Goal: Transaction & Acquisition: Purchase product/service

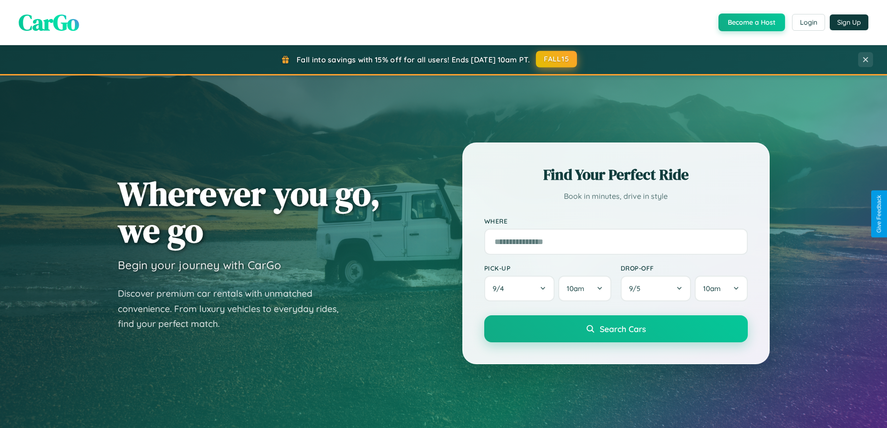
click at [557, 59] on button "FALL15" at bounding box center [556, 59] width 41 height 17
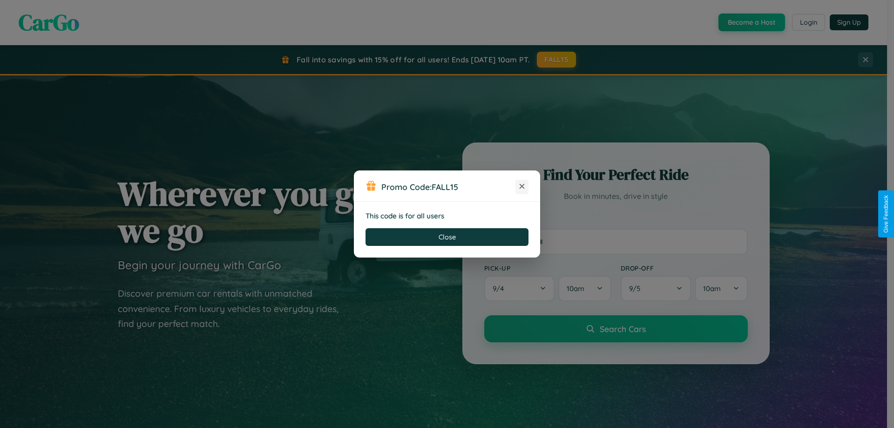
click at [522, 187] on icon at bounding box center [521, 186] width 9 height 9
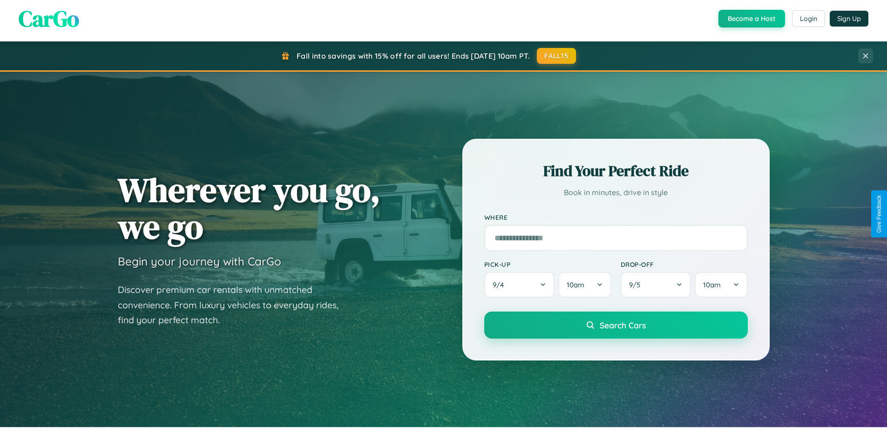
scroll to position [401, 0]
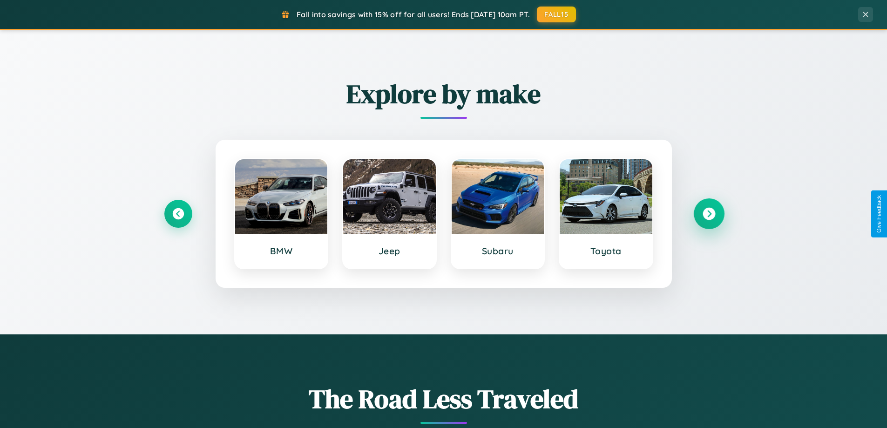
click at [708, 214] on icon at bounding box center [708, 214] width 13 height 13
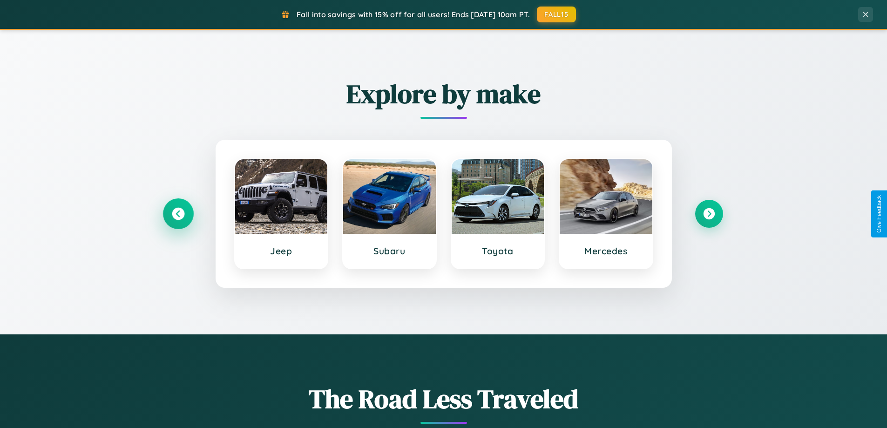
click at [178, 214] on icon at bounding box center [178, 214] width 13 height 13
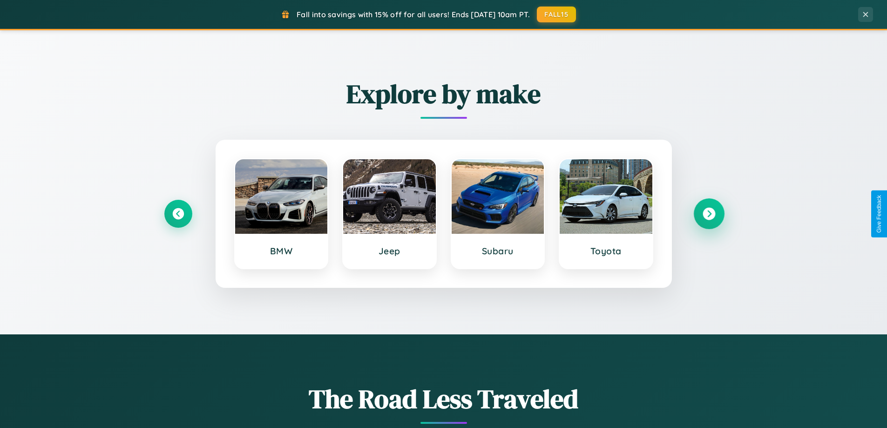
click at [708, 214] on icon at bounding box center [708, 214] width 13 height 13
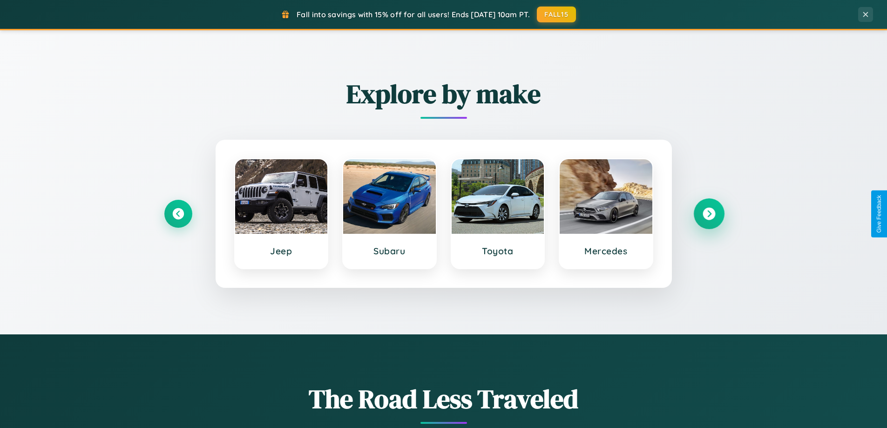
click at [708, 214] on icon at bounding box center [708, 214] width 13 height 13
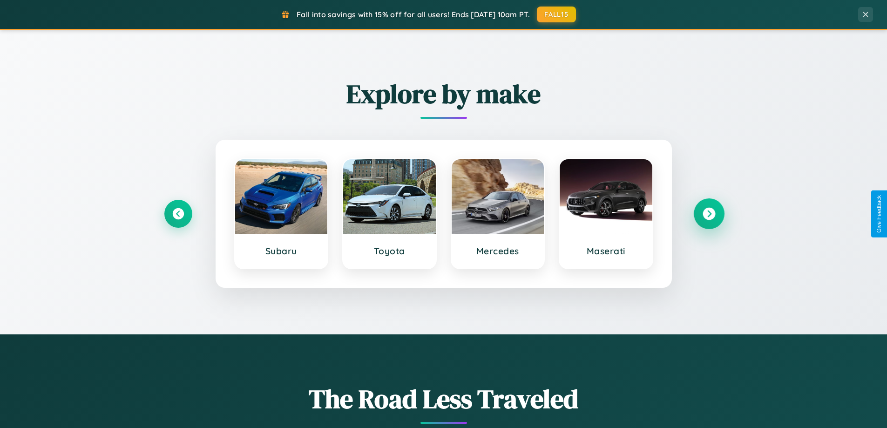
click at [708, 214] on icon at bounding box center [708, 214] width 13 height 13
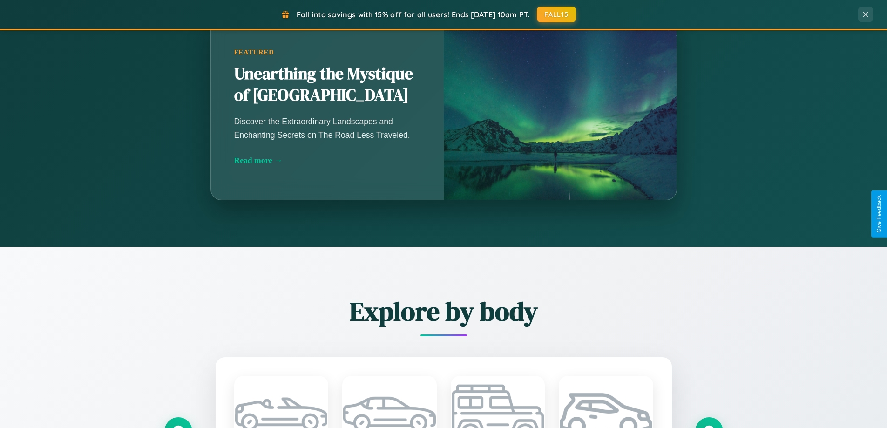
scroll to position [1791, 0]
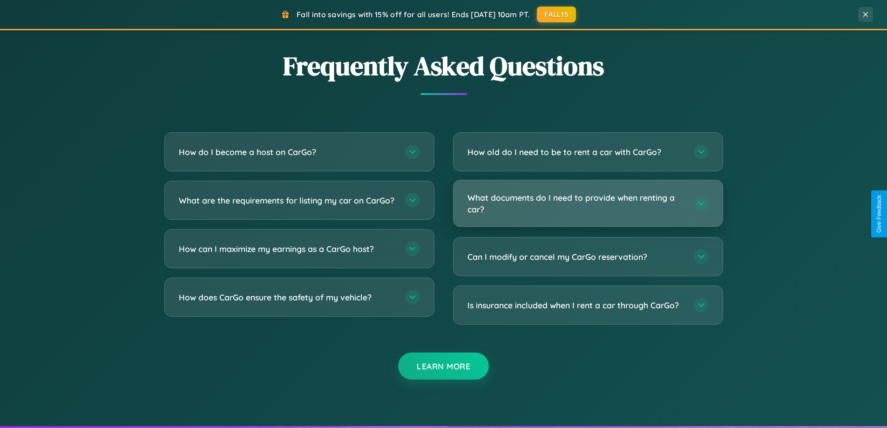
click at [587, 203] on h3 "What documents do I need to provide when renting a car?" at bounding box center [575, 203] width 217 height 23
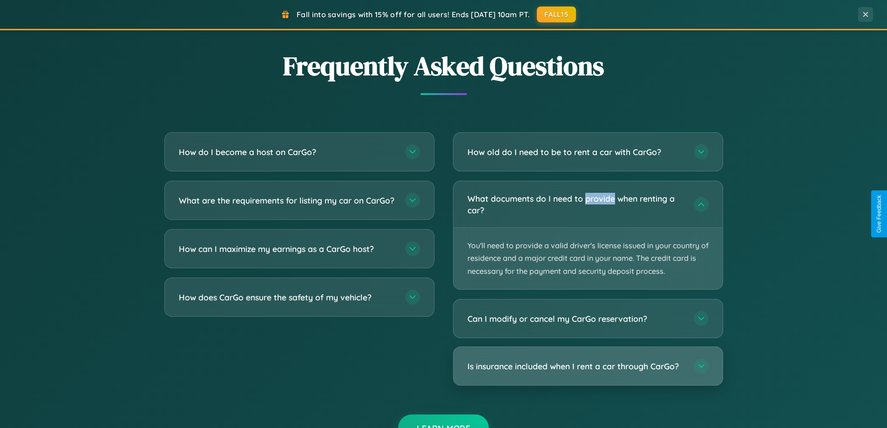
click at [587, 366] on h3 "Is insurance included when I rent a car through CarGo?" at bounding box center [575, 366] width 217 height 12
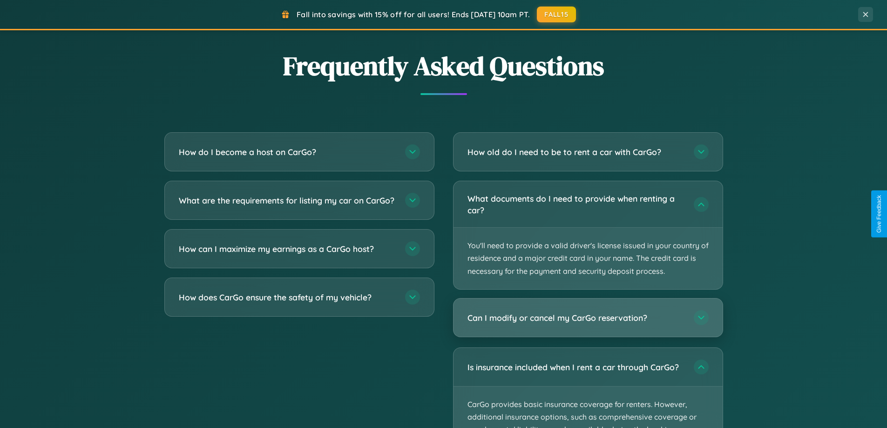
click at [587, 317] on h3 "Can I modify or cancel my CarGo reservation?" at bounding box center [575, 318] width 217 height 12
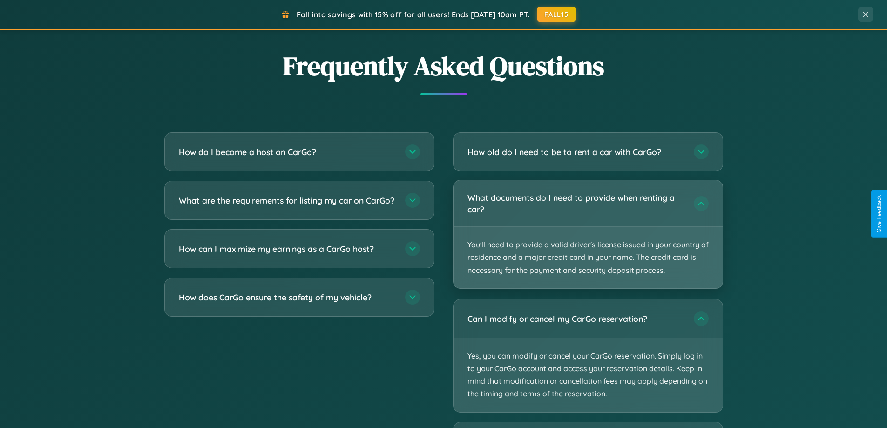
click at [587, 234] on p "You'll need to provide a valid driver's license issued in your country of resid…" at bounding box center [587, 257] width 269 height 61
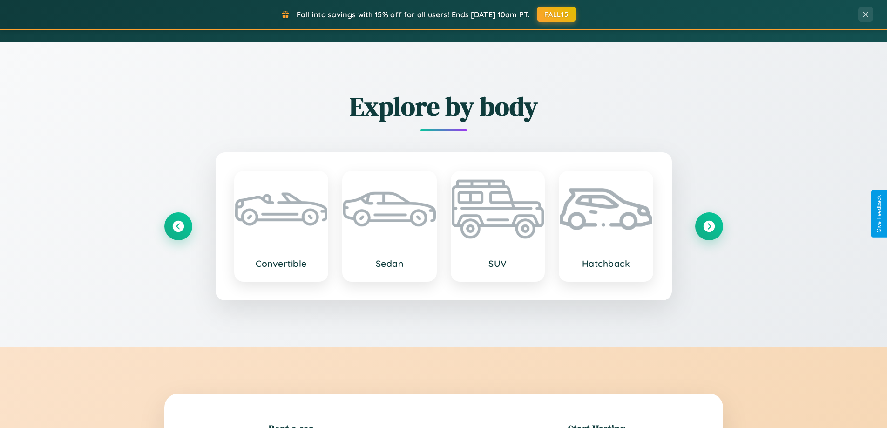
scroll to position [820, 0]
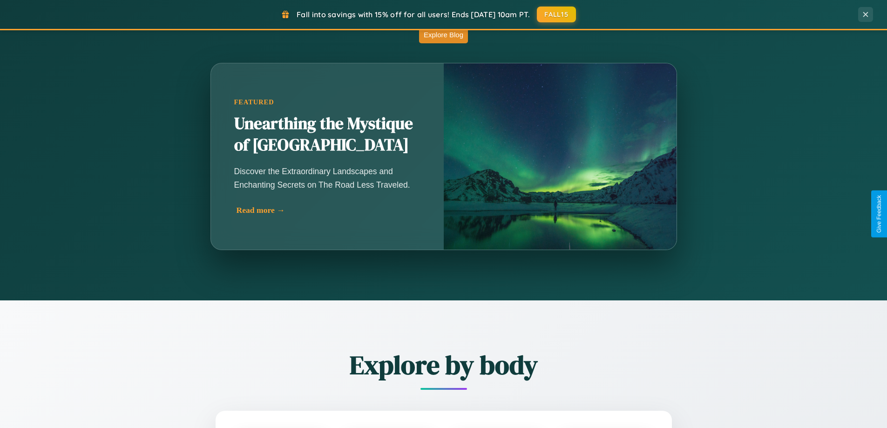
click at [327, 214] on div "Read more →" at bounding box center [329, 210] width 186 height 10
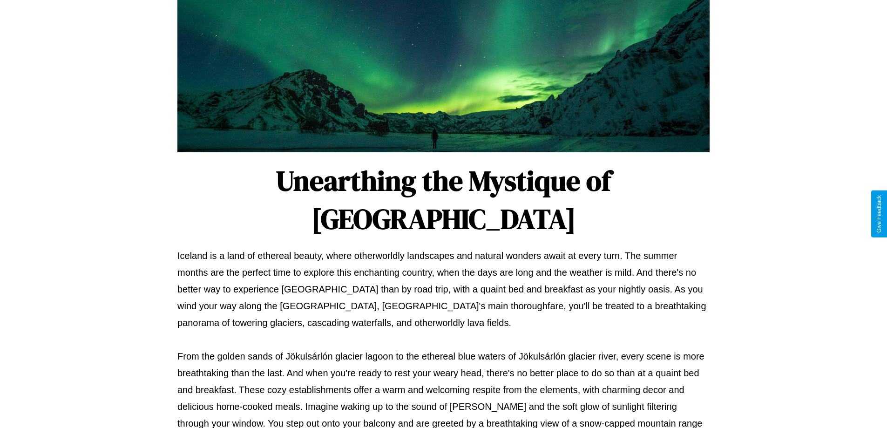
scroll to position [301, 0]
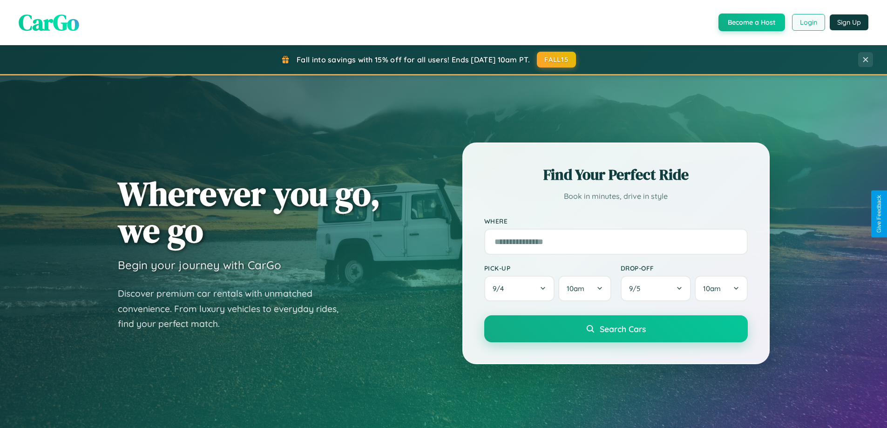
click at [807, 22] on button "Login" at bounding box center [808, 22] width 33 height 17
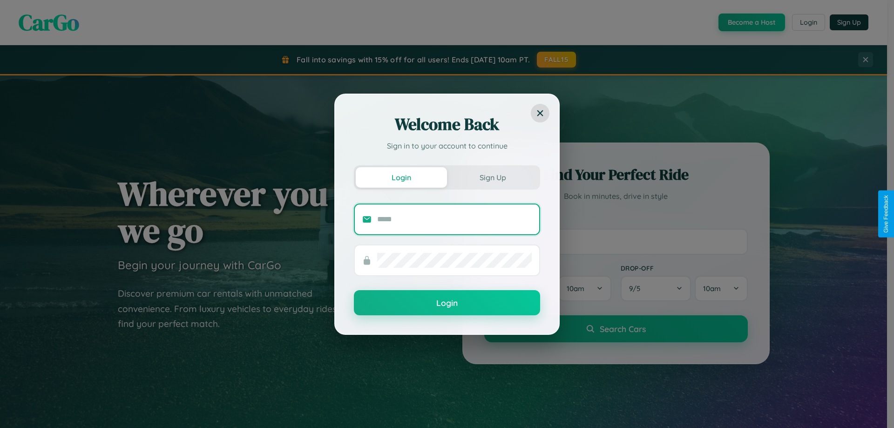
click at [454, 219] on input "text" at bounding box center [454, 219] width 155 height 15
type input "**********"
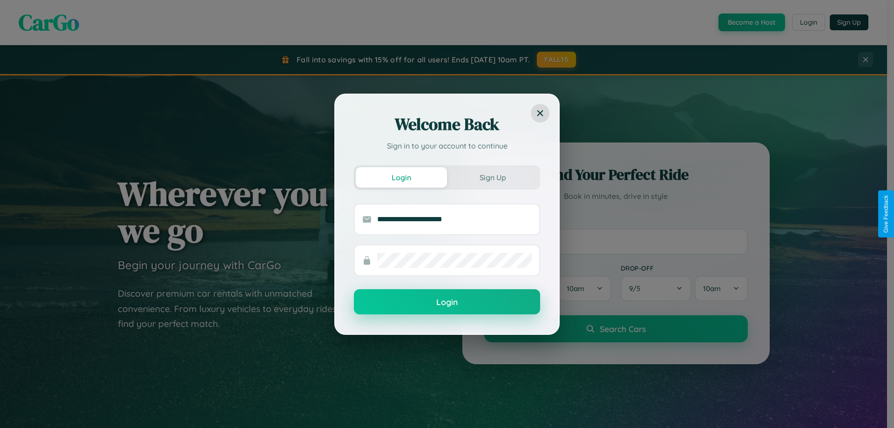
click at [447, 302] on button "Login" at bounding box center [447, 301] width 186 height 25
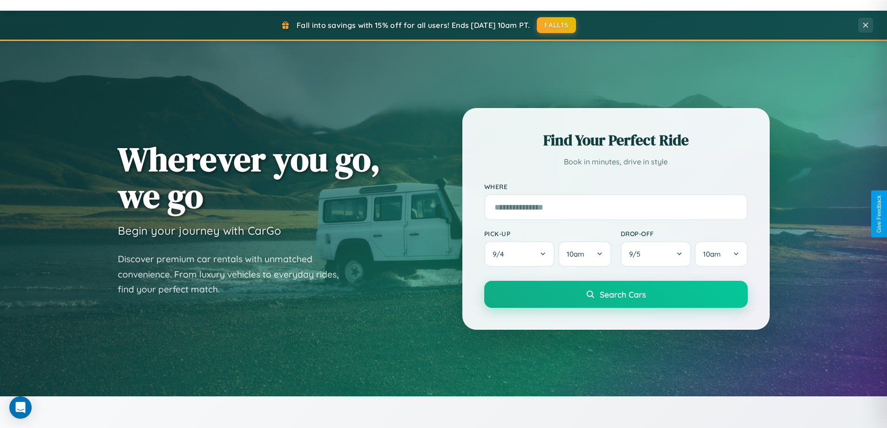
scroll to position [401, 0]
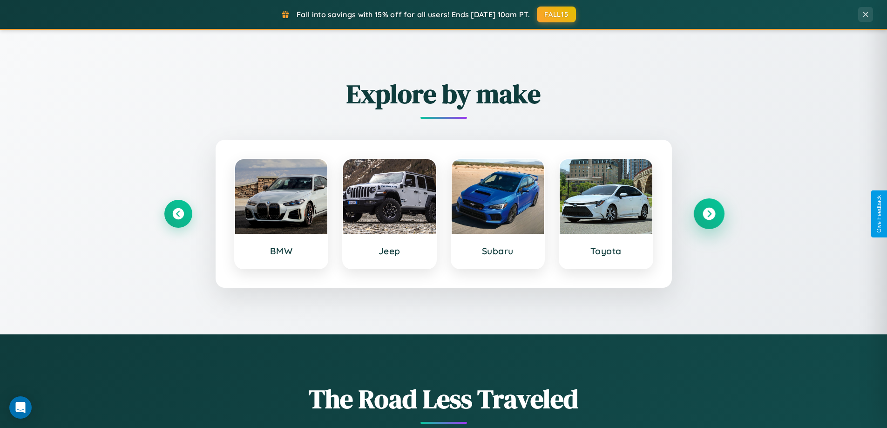
click at [708, 214] on icon at bounding box center [708, 214] width 13 height 13
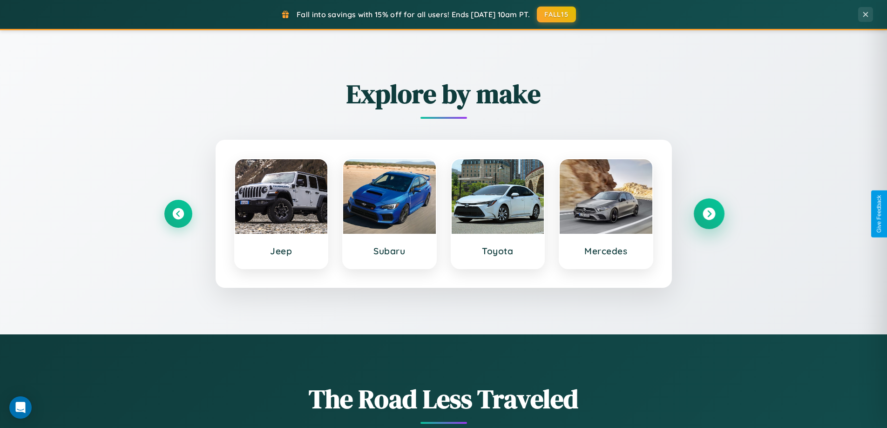
click at [708, 214] on icon at bounding box center [708, 214] width 13 height 13
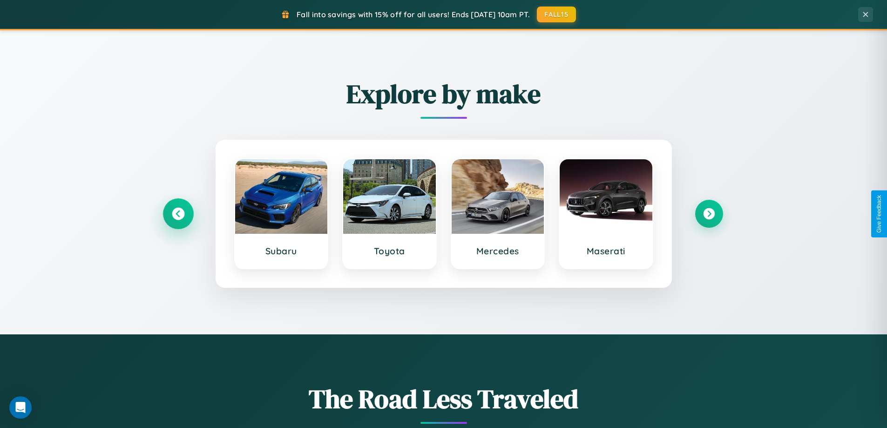
click at [178, 214] on icon at bounding box center [178, 214] width 13 height 13
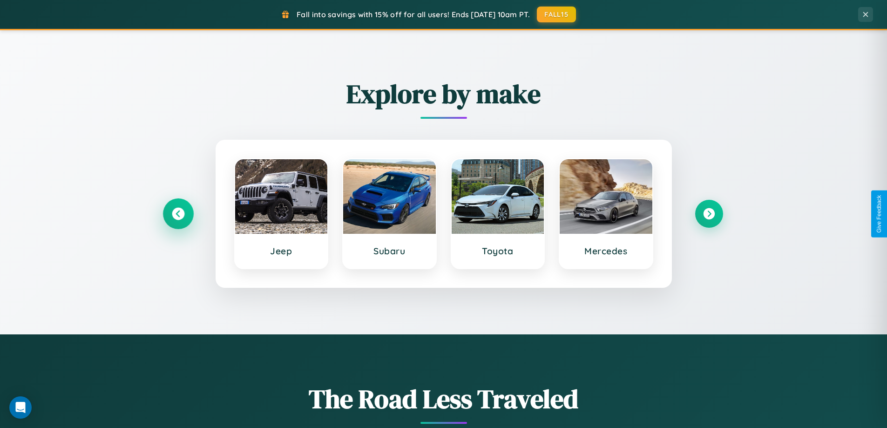
click at [178, 214] on icon at bounding box center [178, 214] width 13 height 13
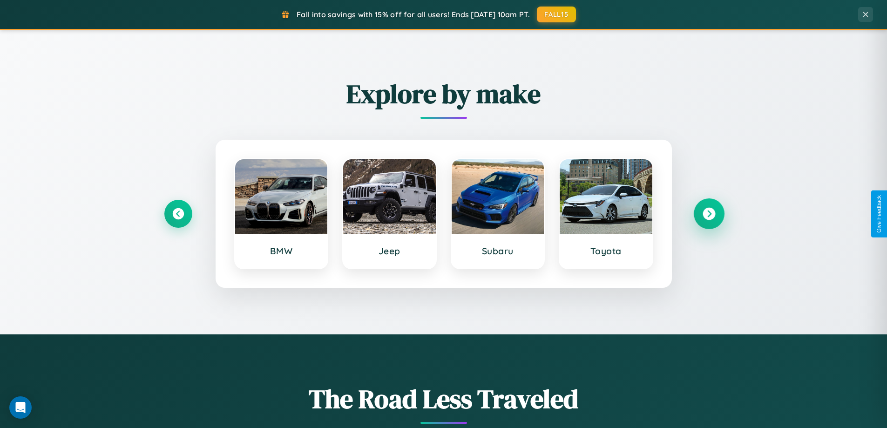
click at [708, 214] on icon at bounding box center [708, 214] width 13 height 13
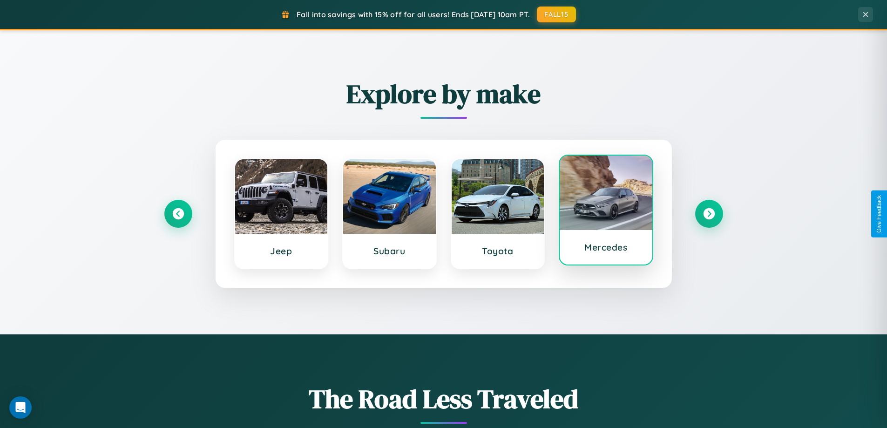
click at [605, 210] on div at bounding box center [605, 192] width 93 height 74
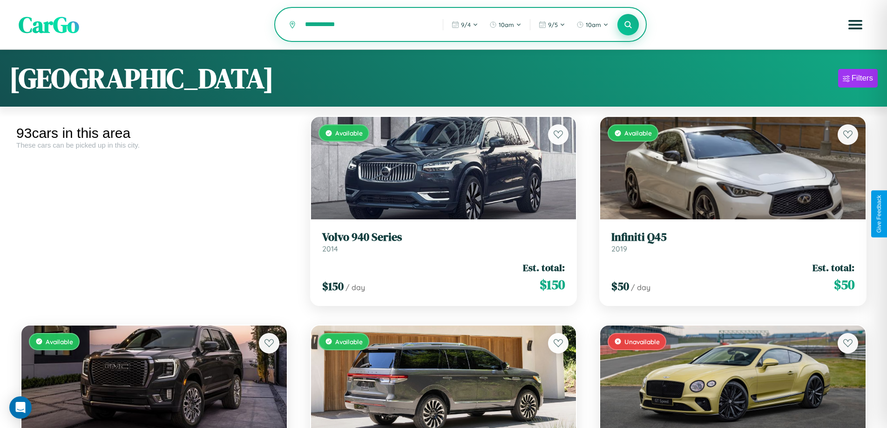
type input "**********"
click at [628, 25] on icon at bounding box center [628, 24] width 9 height 9
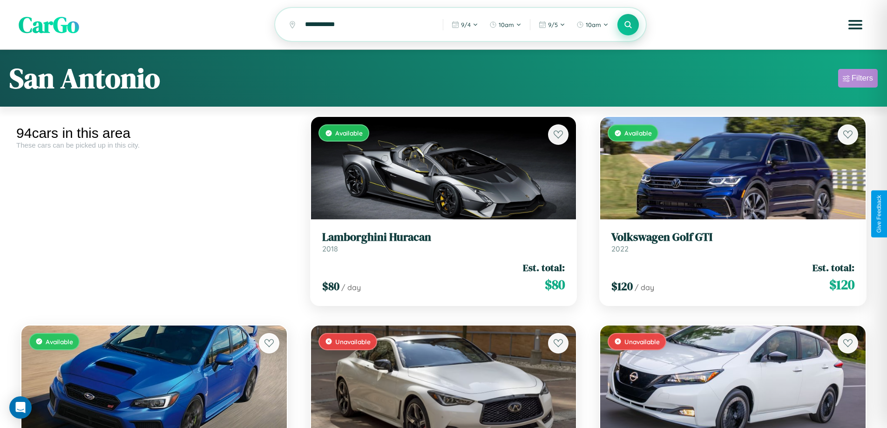
click at [857, 80] on div "Filters" at bounding box center [861, 78] width 21 height 9
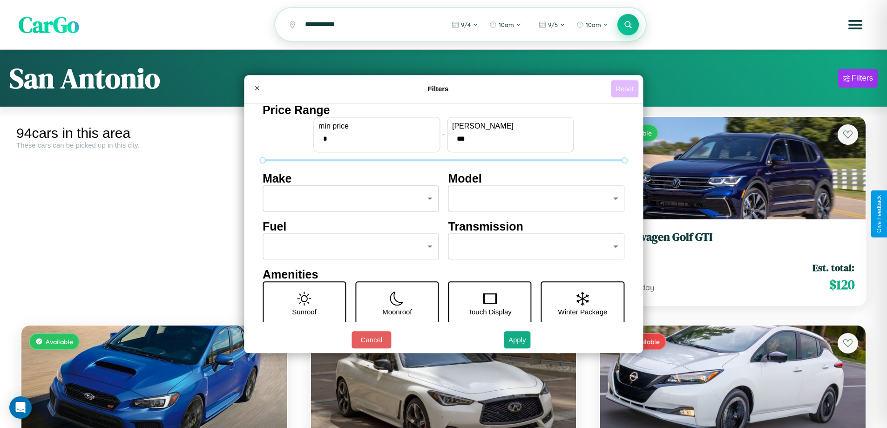
click at [625, 88] on button "Reset" at bounding box center [624, 88] width 27 height 17
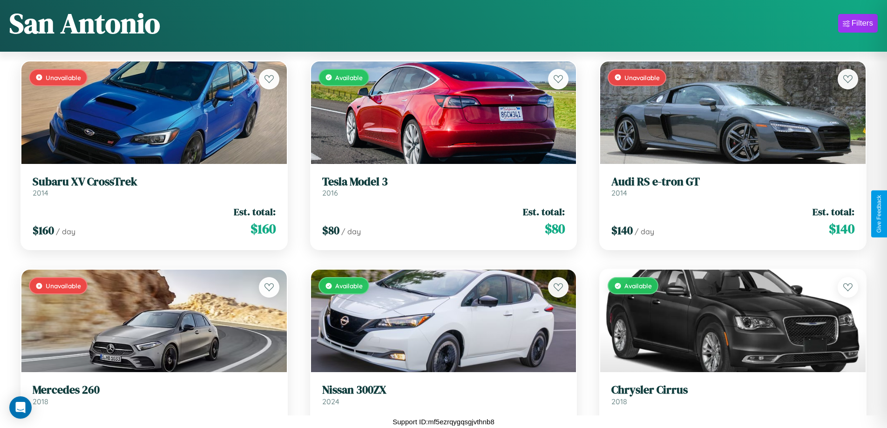
scroll to position [4299, 0]
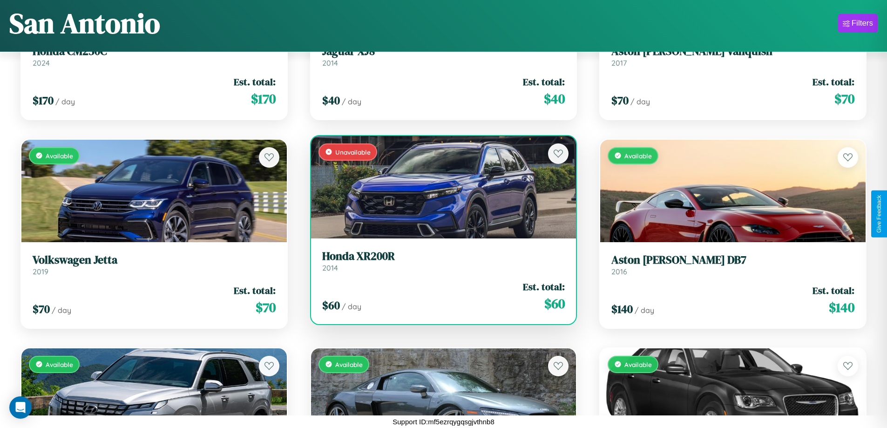
click at [439, 262] on link "Honda XR200R 2014" at bounding box center [443, 260] width 243 height 23
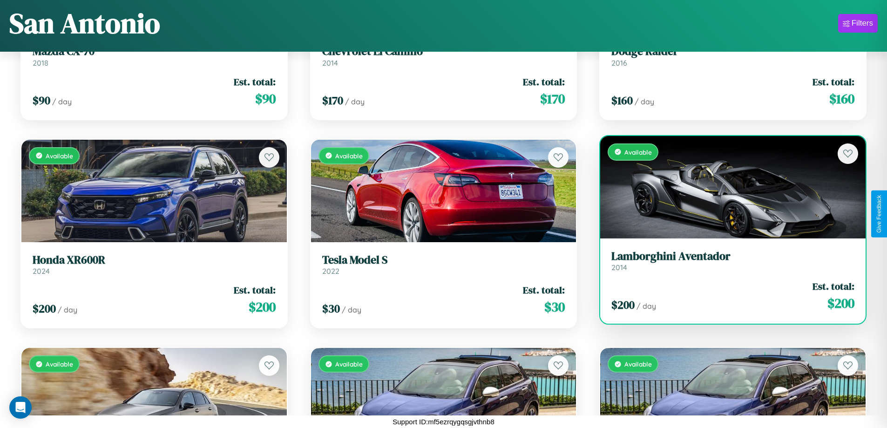
click at [726, 296] on div "$ 200 / day Est. total: $ 200" at bounding box center [732, 295] width 243 height 33
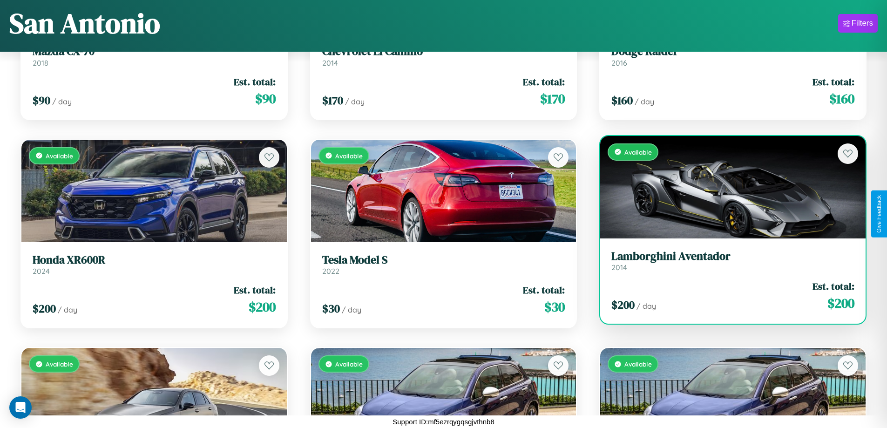
click at [726, 296] on div "$ 200 / day Est. total: $ 200" at bounding box center [732, 295] width 243 height 33
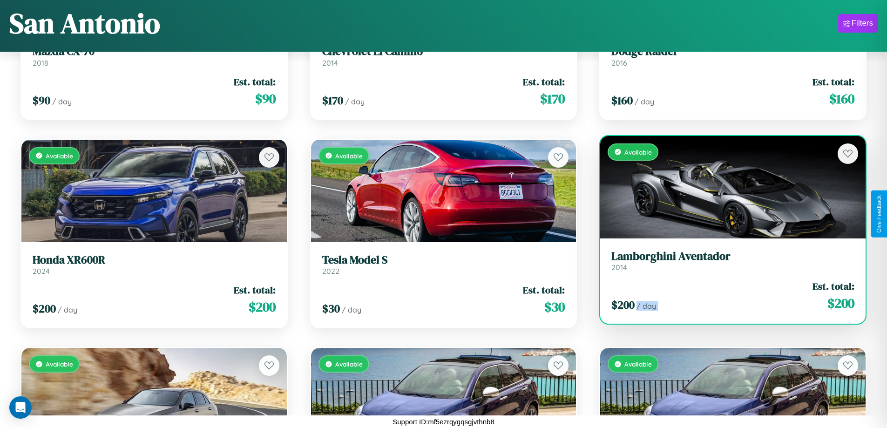
click at [726, 296] on div "$ 200 / day Est. total: $ 200" at bounding box center [732, 295] width 243 height 33
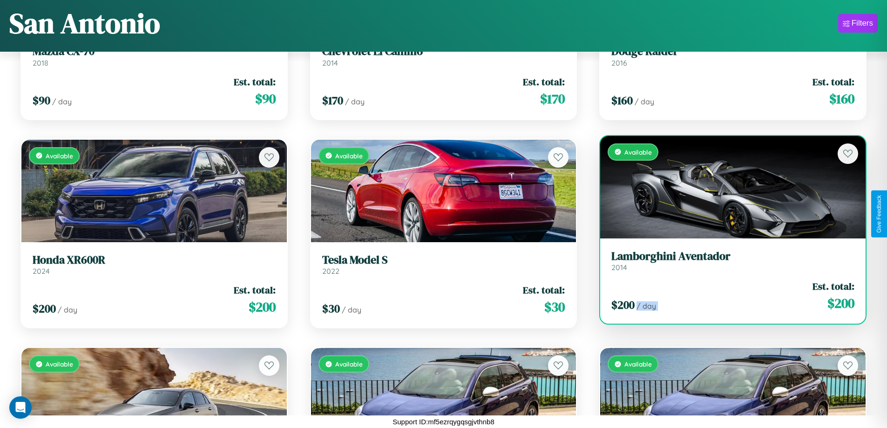
click at [726, 296] on div "$ 200 / day Est. total: $ 200" at bounding box center [732, 295] width 243 height 33
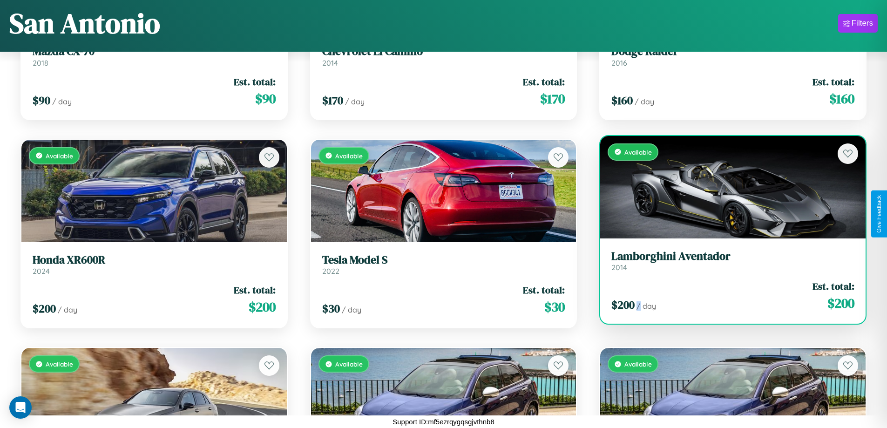
click at [726, 296] on div "$ 200 / day Est. total: $ 200" at bounding box center [732, 295] width 243 height 33
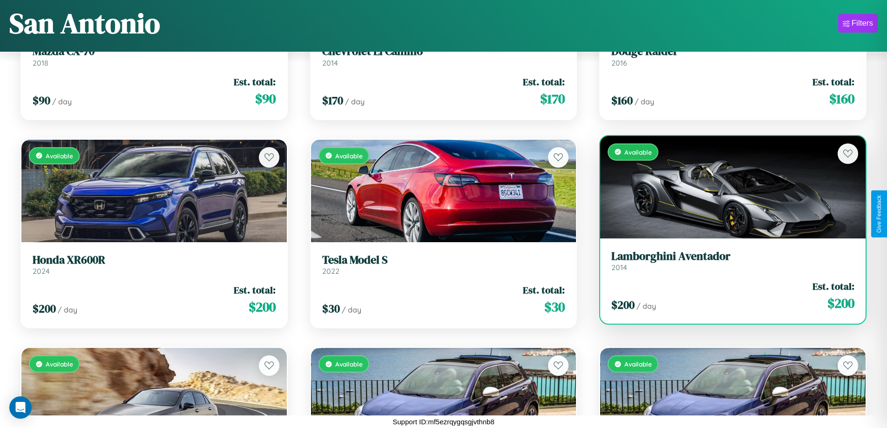
click at [726, 260] on h3 "Lamborghini Aventador" at bounding box center [732, 255] width 243 height 13
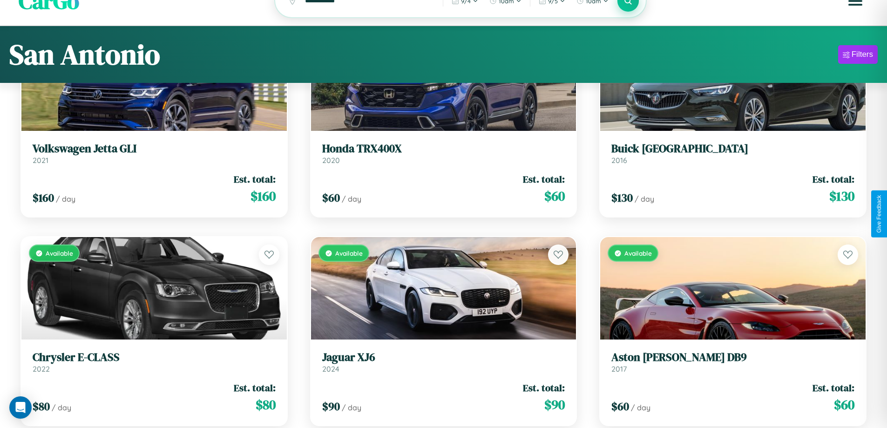
scroll to position [0, 0]
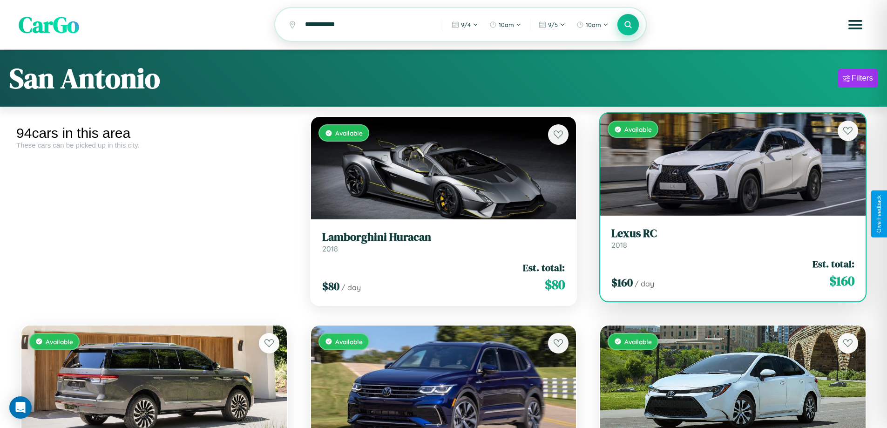
click at [726, 243] on link "Lexus RC 2018" at bounding box center [732, 238] width 243 height 23
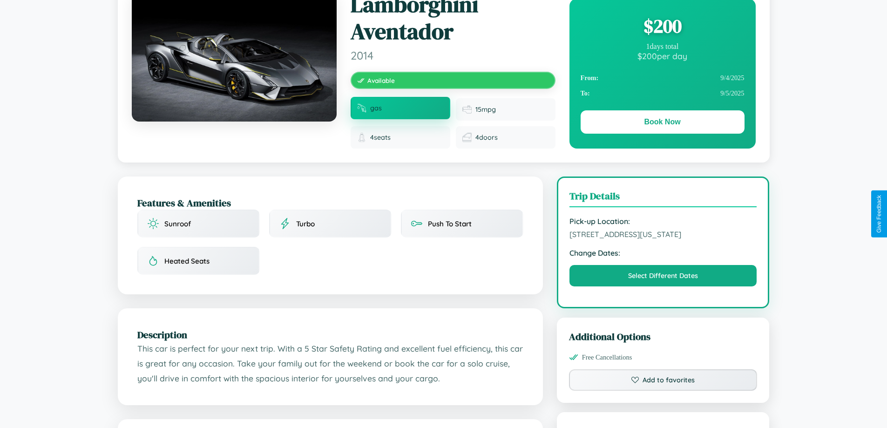
scroll to position [108, 0]
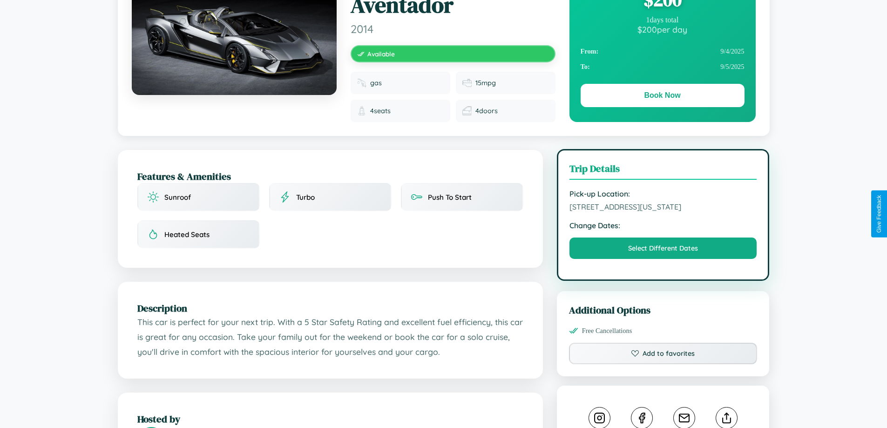
click at [663, 211] on span "5075 Second Street San Antonio Texas 50179 United States" at bounding box center [663, 206] width 188 height 9
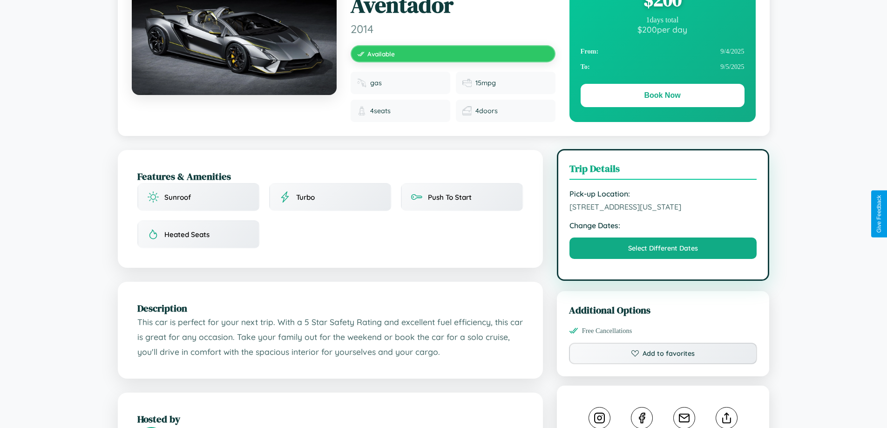
click at [663, 211] on span "5075 Second Street San Antonio Texas 50179 United States" at bounding box center [663, 206] width 188 height 9
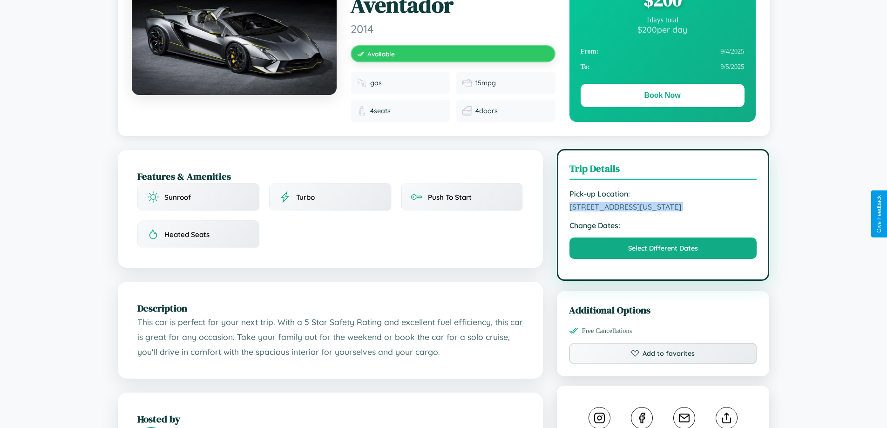
click at [663, 211] on span "5075 Second Street San Antonio Texas 50179 United States" at bounding box center [663, 206] width 188 height 9
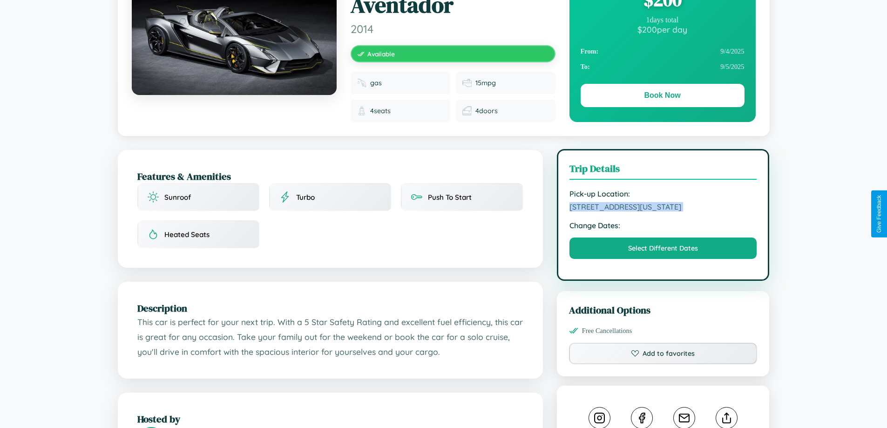
click at [663, 211] on span "5075 Second Street San Antonio Texas 50179 United States" at bounding box center [663, 206] width 188 height 9
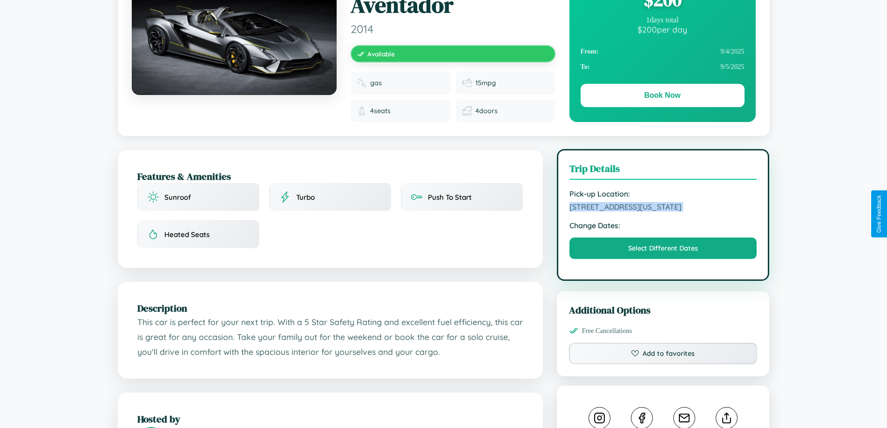
click at [663, 211] on span "5075 Second Street San Antonio Texas 50179 United States" at bounding box center [663, 206] width 188 height 9
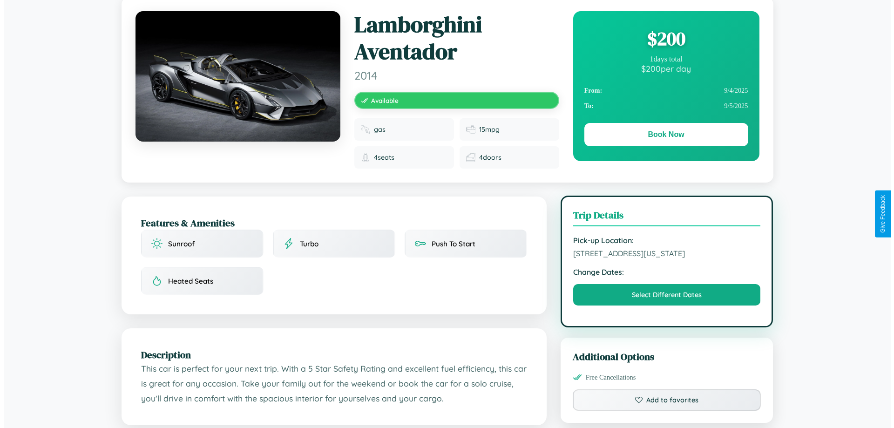
scroll to position [0, 0]
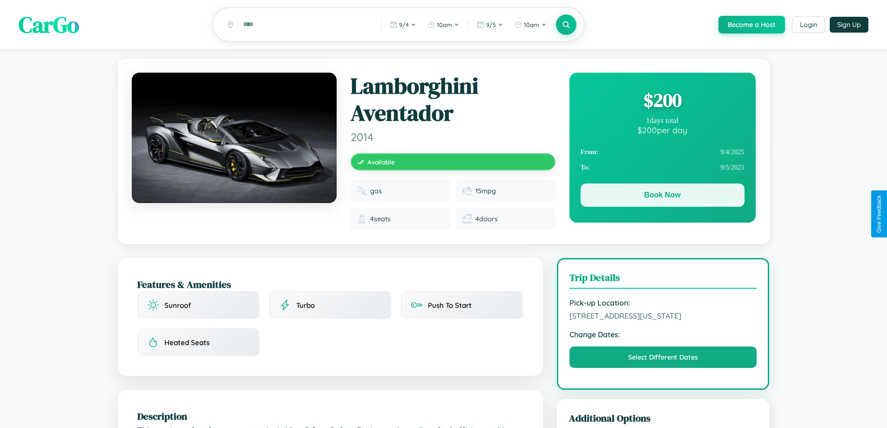
click at [662, 196] on button "Book Now" at bounding box center [662, 194] width 164 height 23
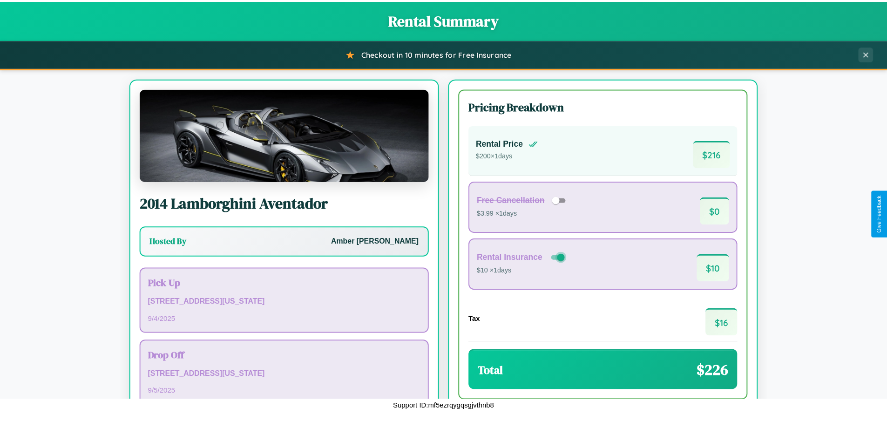
scroll to position [64, 0]
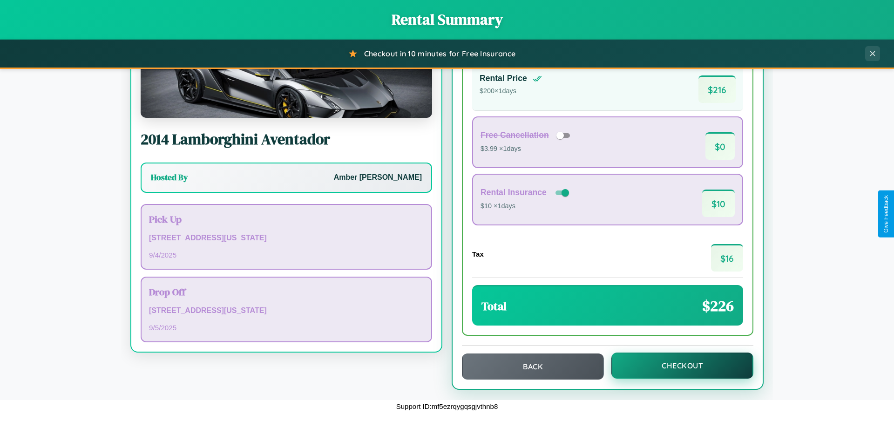
click at [676, 365] on button "Checkout" at bounding box center [682, 365] width 142 height 26
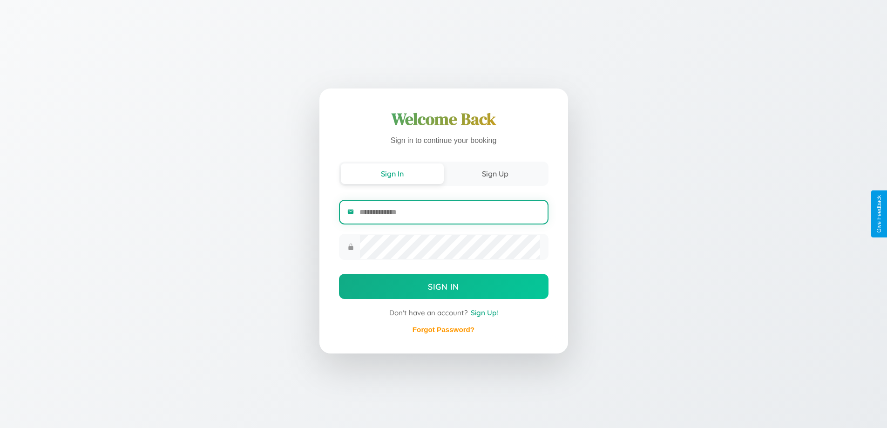
click at [449, 212] on input "email" at bounding box center [449, 212] width 180 height 23
type input "**********"
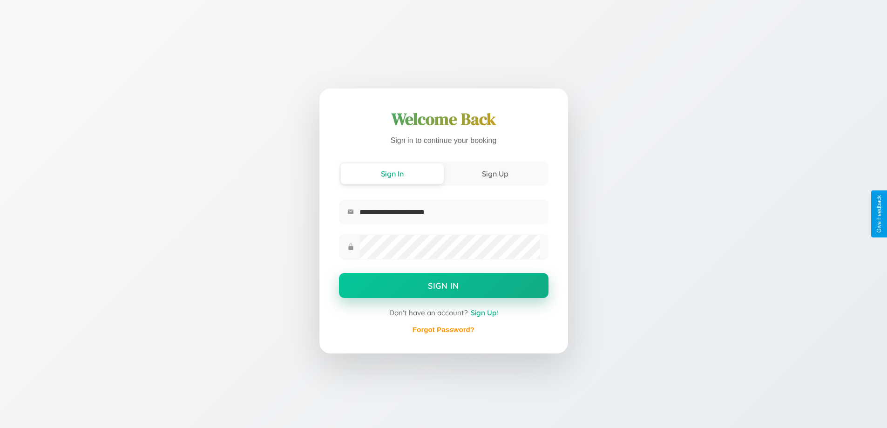
click at [443, 286] on button "Sign In" at bounding box center [443, 285] width 209 height 25
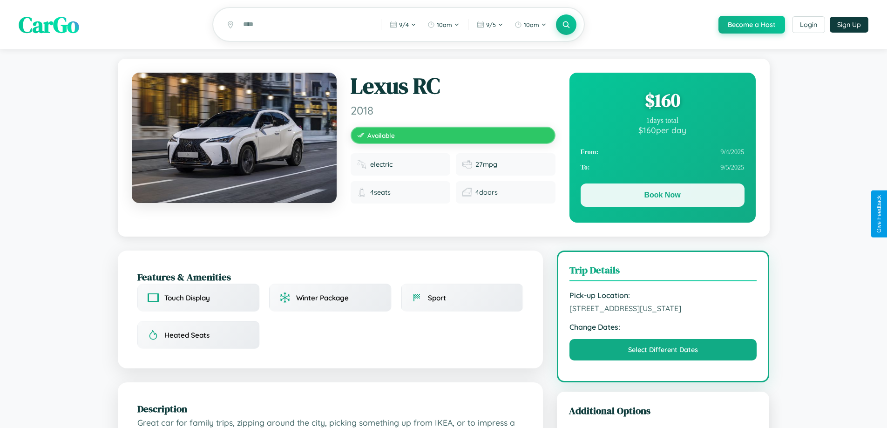
click at [662, 196] on button "Book Now" at bounding box center [662, 194] width 164 height 23
